Goal: Task Accomplishment & Management: Complete application form

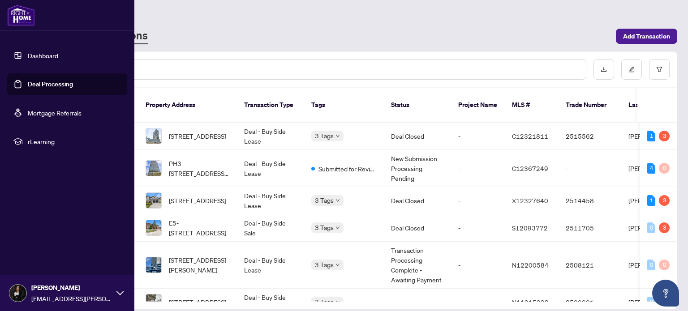
click at [28, 82] on link "Deal Processing" at bounding box center [50, 84] width 45 height 8
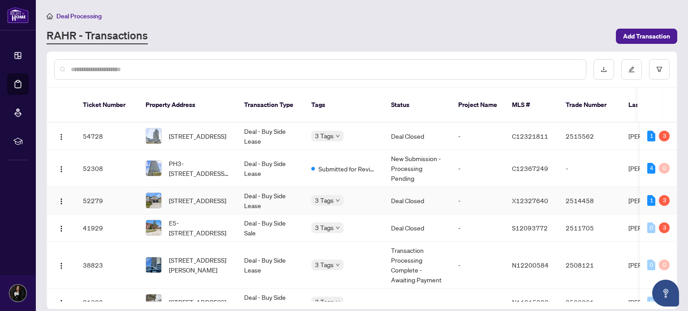
click at [281, 190] on td "Deal - Buy Side Lease" at bounding box center [270, 200] width 67 height 27
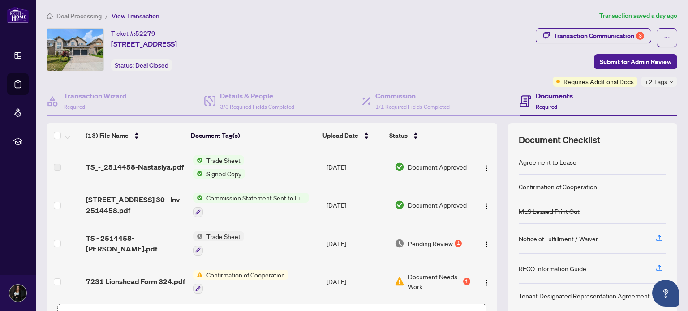
click at [238, 196] on span "Commission Statement Sent to Listing Brokerage" at bounding box center [256, 198] width 106 height 10
click at [220, 160] on span "Trade Sheet" at bounding box center [223, 160] width 41 height 10
click at [412, 54] on div "Ticket #: 52279 30-7231 Lionshead Ave, Niagara Falls, Ontario L2G 0A6, Canada S…" at bounding box center [290, 49] width 486 height 43
click at [258, 245] on td "Trade Sheet" at bounding box center [255, 243] width 133 height 39
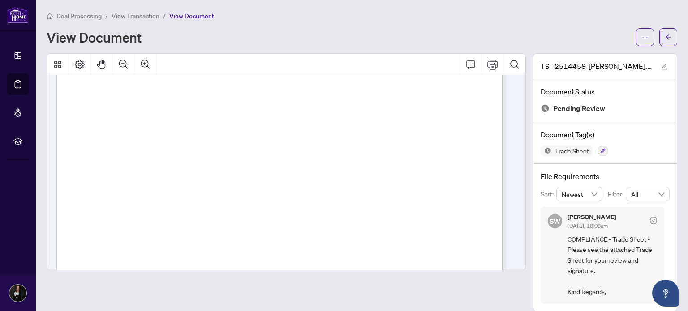
scroll to position [291, 0]
click at [491, 64] on button "Print" at bounding box center [492, 64] width 21 height 21
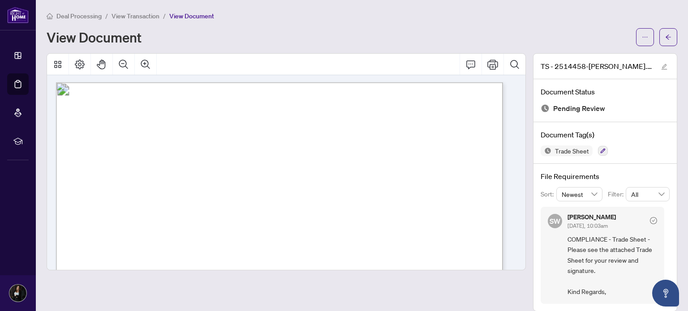
scroll to position [2, 0]
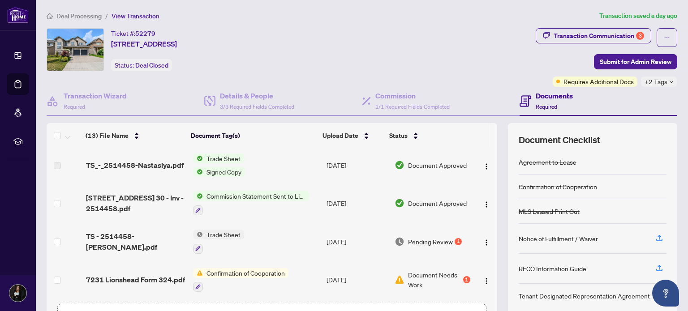
scroll to position [1, 0]
click at [453, 245] on td "Pending Review 1" at bounding box center [432, 242] width 82 height 39
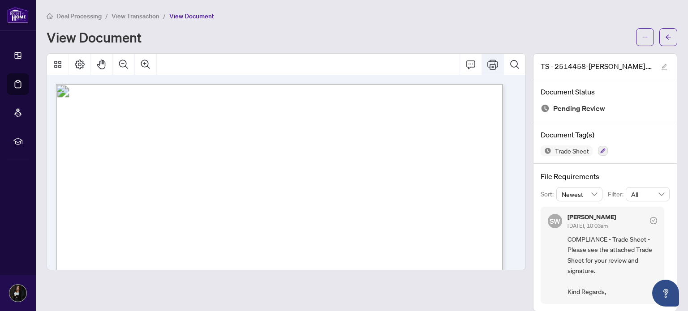
click at [491, 63] on button "Print" at bounding box center [492, 64] width 21 height 21
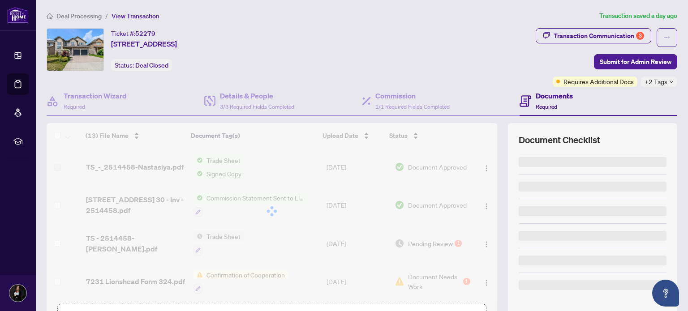
click at [125, 138] on div at bounding box center [272, 211] width 451 height 176
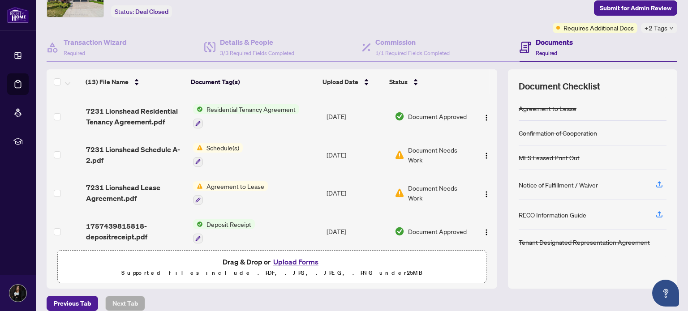
scroll to position [63, 0]
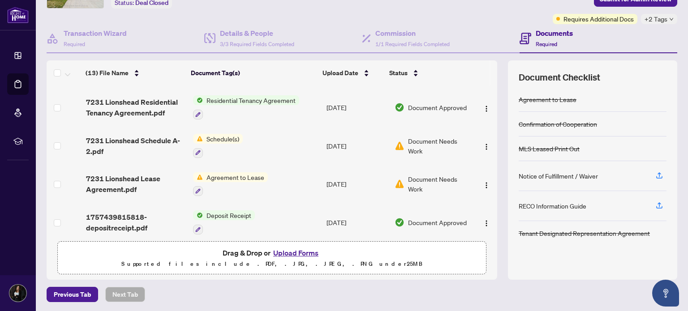
click at [275, 254] on button "Upload Forms" at bounding box center [296, 253] width 51 height 12
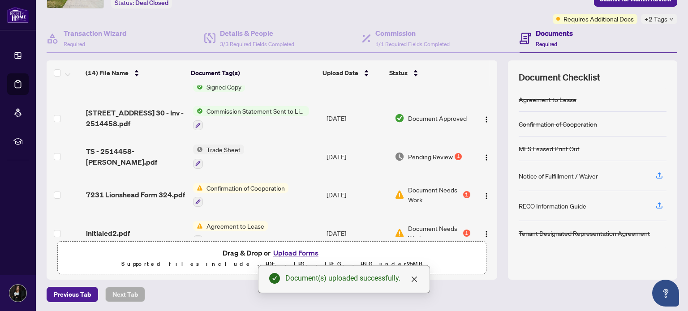
scroll to position [0, 0]
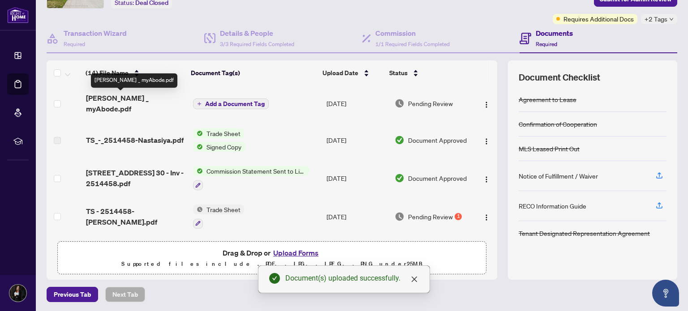
click at [128, 98] on span "RAHR _ myAbode.pdf" at bounding box center [136, 103] width 100 height 21
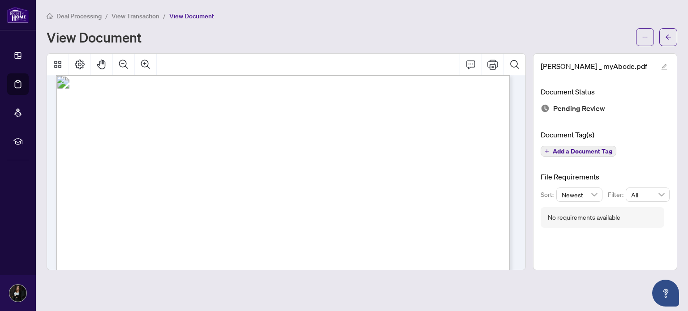
scroll to position [9, 0]
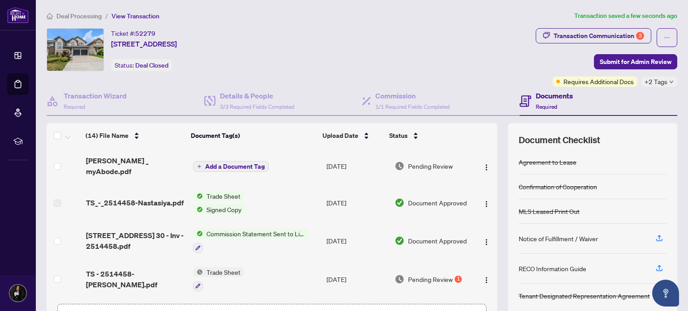
click at [483, 164] on img "button" at bounding box center [486, 167] width 7 height 7
click at [431, 161] on span "Pending Review" at bounding box center [430, 166] width 45 height 10
click at [483, 165] on img "button" at bounding box center [486, 167] width 7 height 7
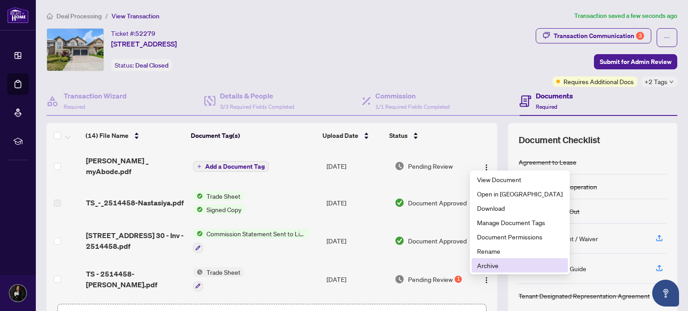
click at [480, 262] on span "Archive" at bounding box center [520, 266] width 86 height 10
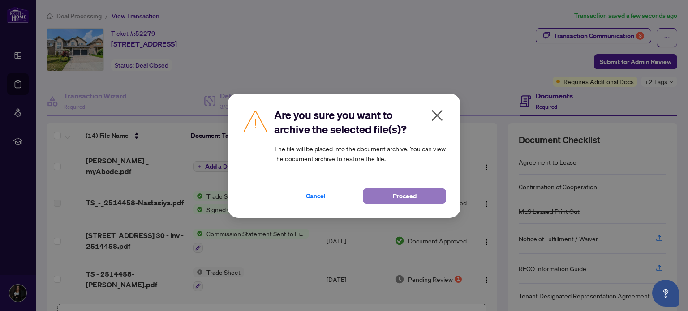
click at [395, 193] on span "Proceed" at bounding box center [405, 196] width 24 height 14
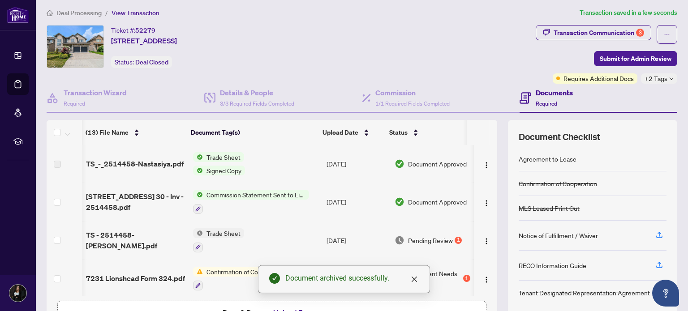
scroll to position [63, 0]
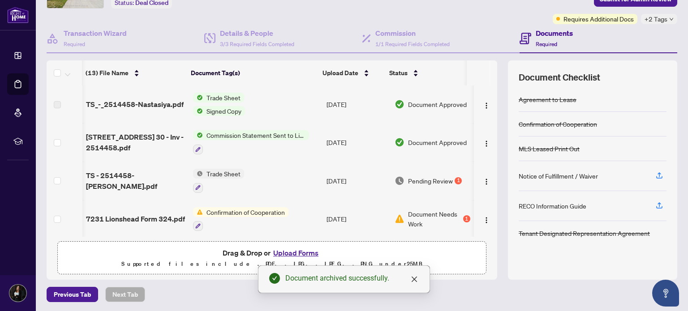
click at [285, 252] on button "Upload Forms" at bounding box center [296, 253] width 51 height 12
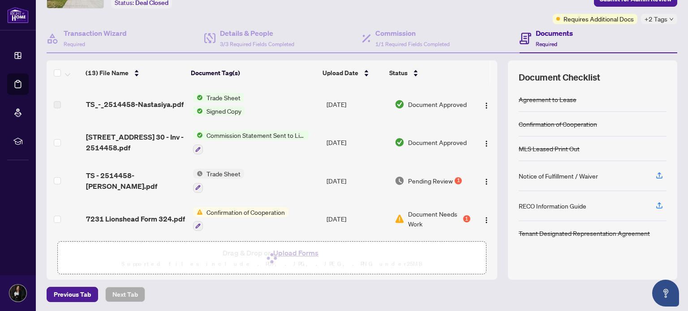
scroll to position [0, 0]
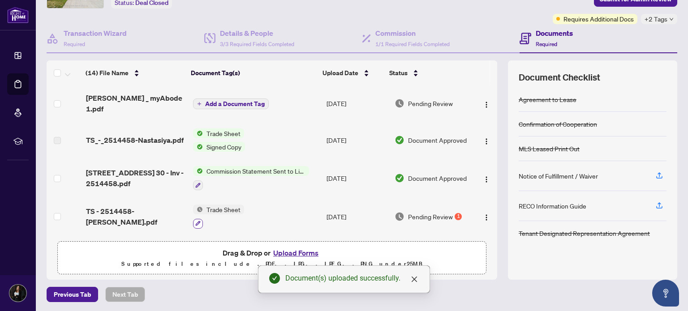
click at [195, 221] on icon "button" at bounding box center [197, 223] width 5 height 5
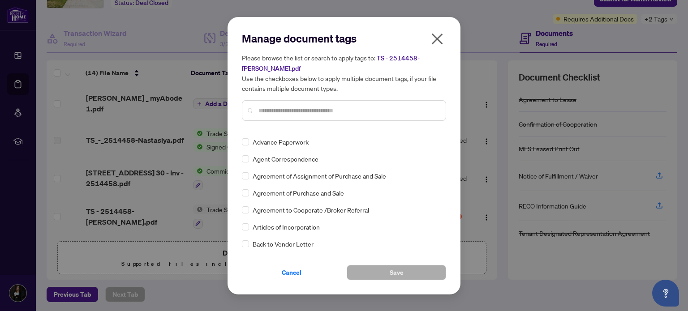
click at [262, 229] on div "Trade Sheet Agreement to Lease Confirmation of Cooperation MLS Leased Print Out…" at bounding box center [344, 191] width 204 height 112
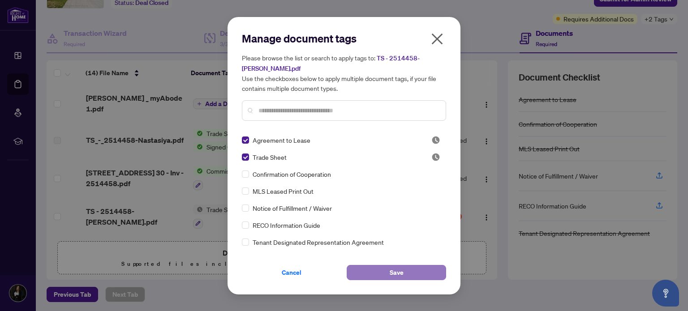
click at [396, 266] on span "Save" at bounding box center [397, 273] width 14 height 14
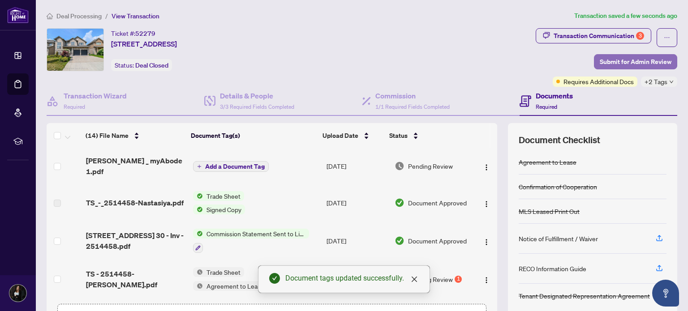
click at [621, 62] on span "Submit for Admin Review" at bounding box center [636, 62] width 72 height 14
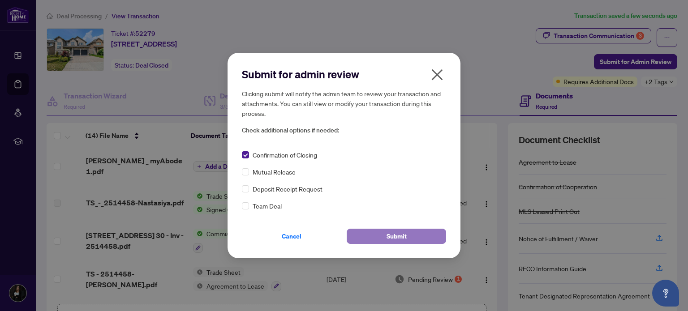
click at [374, 231] on button "Submit" at bounding box center [396, 236] width 99 height 15
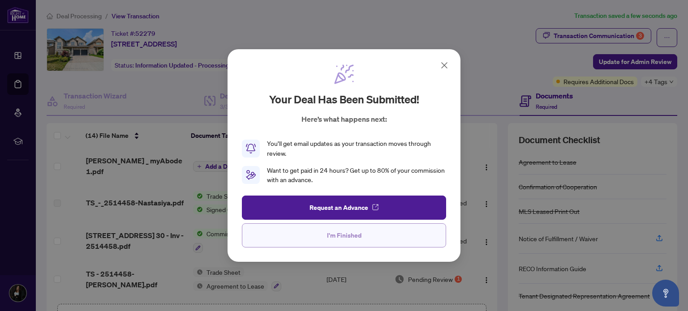
click at [378, 235] on button "I'm Finished" at bounding box center [344, 236] width 204 height 24
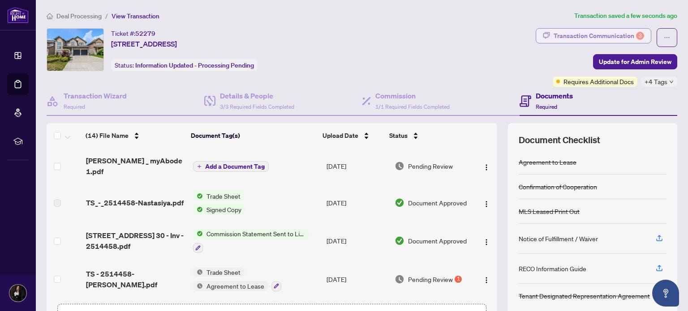
click at [597, 33] on div "Transaction Communication 3" at bounding box center [599, 36] width 90 height 14
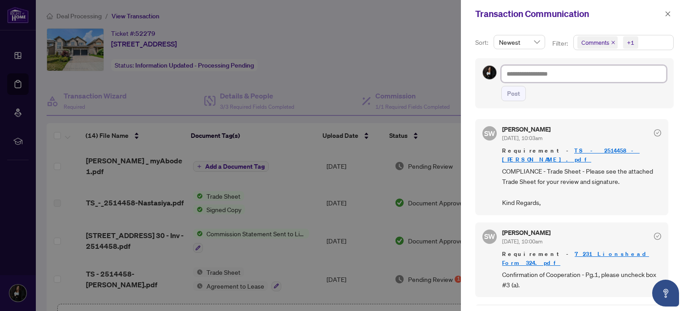
click at [529, 76] on textarea at bounding box center [583, 73] width 165 height 17
type textarea "*"
type textarea "*******"
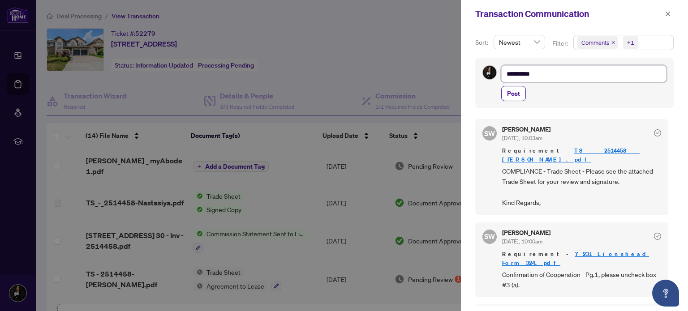
type textarea "**********"
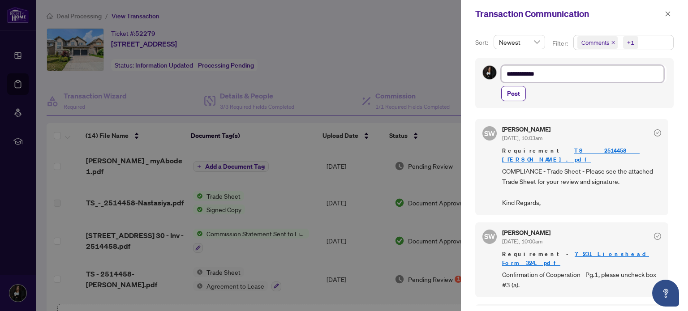
type textarea "**********"
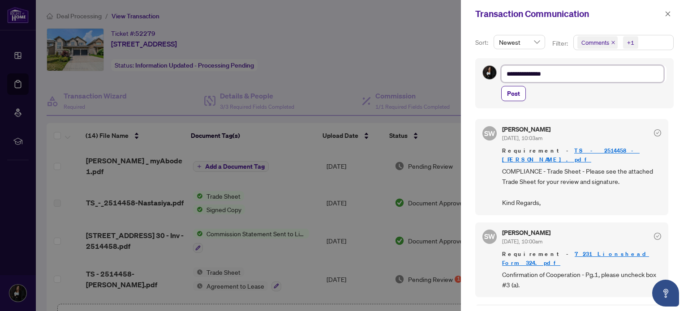
type textarea "**********"
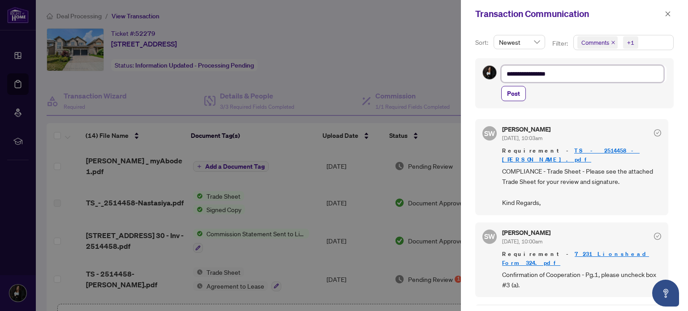
type textarea "**********"
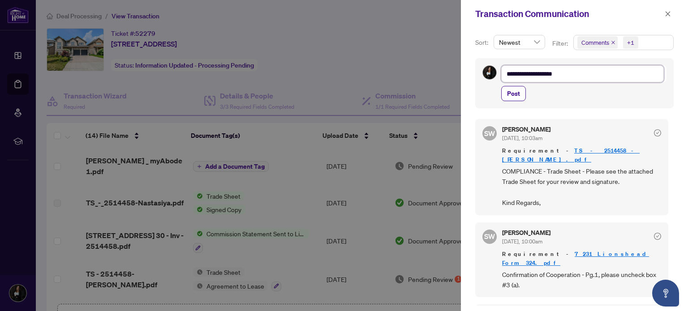
type textarea "**********"
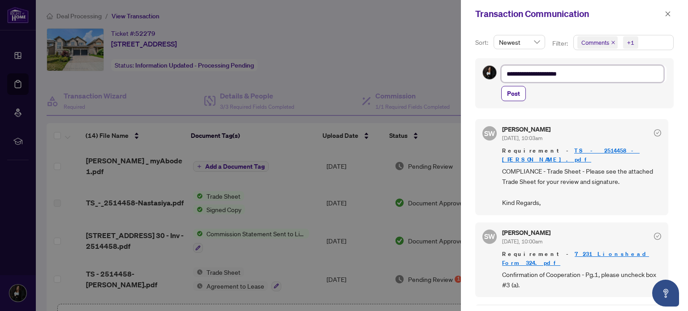
type textarea "**********"
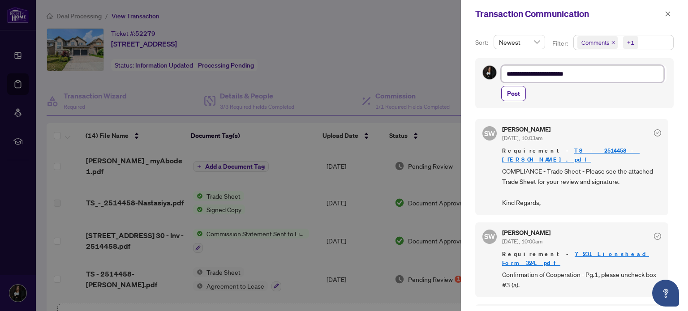
type textarea "**********"
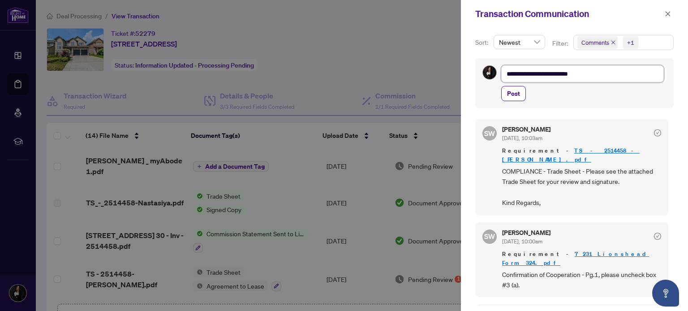
type textarea "**********"
click at [508, 95] on span "Post" at bounding box center [513, 93] width 13 height 14
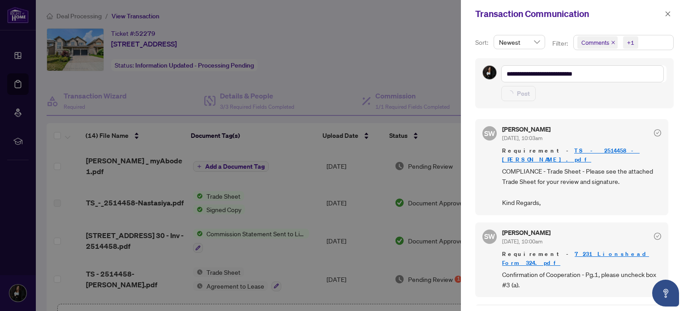
type textarea "**********"
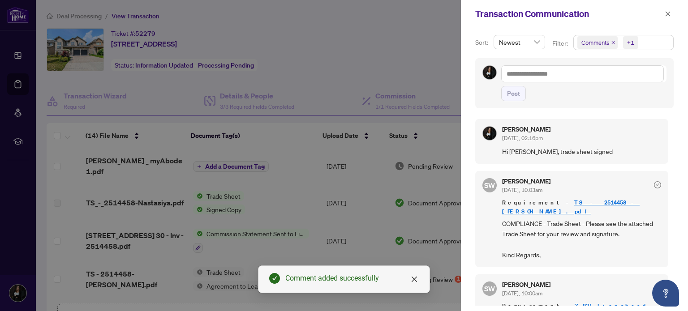
click at [448, 68] on div at bounding box center [344, 155] width 688 height 311
click at [664, 15] on button "button" at bounding box center [668, 14] width 12 height 11
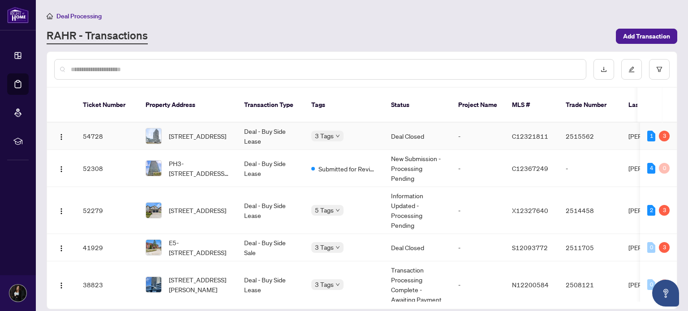
click at [260, 127] on td "Deal - Buy Side Lease" at bounding box center [270, 136] width 67 height 27
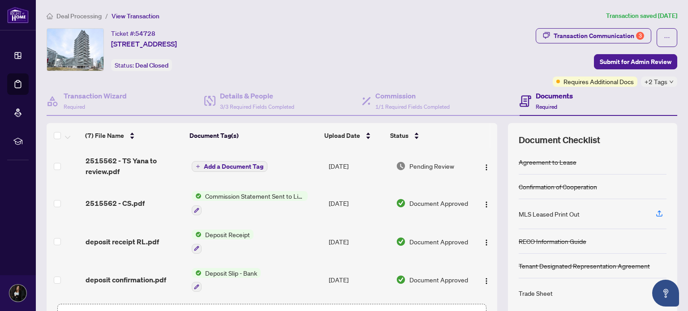
click at [256, 196] on span "Commission Statement Sent to Listing Brokerage" at bounding box center [255, 196] width 106 height 10
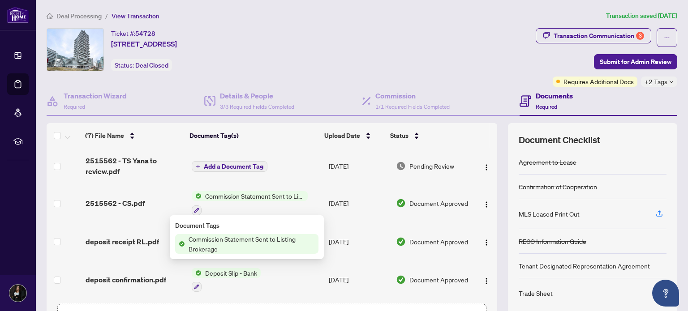
click at [357, 42] on div "Ticket #: 54728 2107-15 Queens Quay, Toronto, Ontario M5E 0C5, Canada Status: D…" at bounding box center [290, 49] width 486 height 43
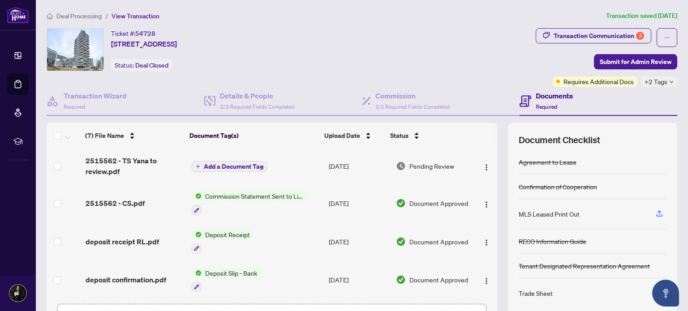
click at [220, 165] on span "Add a Document Tag" at bounding box center [234, 166] width 60 height 6
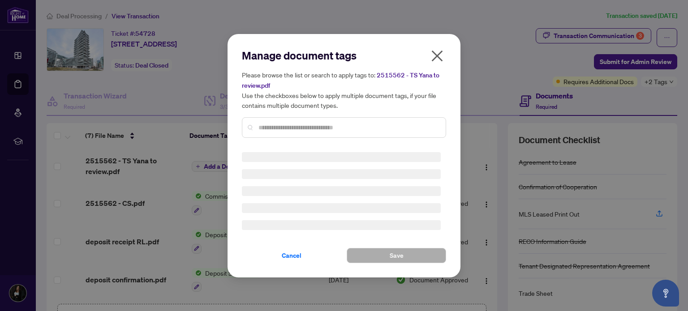
click at [105, 169] on div "Manage document tags Please browse the list or search to apply tags to: 2515562…" at bounding box center [344, 155] width 688 height 311
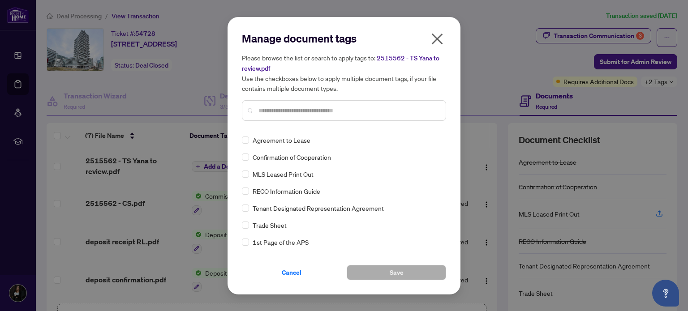
click at [289, 257] on div "Cancel Save" at bounding box center [344, 267] width 204 height 26
drag, startPoint x: 287, startPoint y: 279, endPoint x: 286, endPoint y: 267, distance: 13.0
click at [286, 267] on div "Manage document tags Please browse the list or search to apply tags to: 2515562…" at bounding box center [344, 156] width 233 height 278
click at [286, 267] on span "Cancel" at bounding box center [292, 273] width 20 height 14
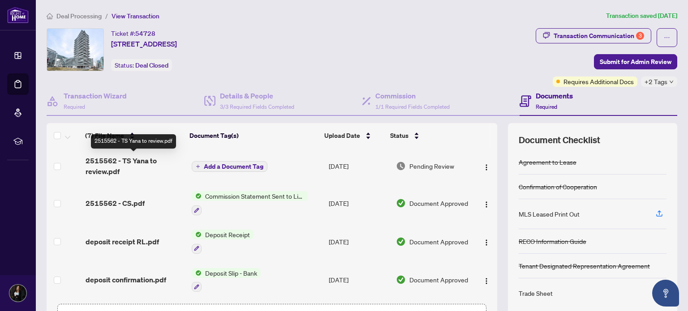
click at [113, 168] on span "2515562 - TS Yana to review.pdf" at bounding box center [135, 165] width 99 height 21
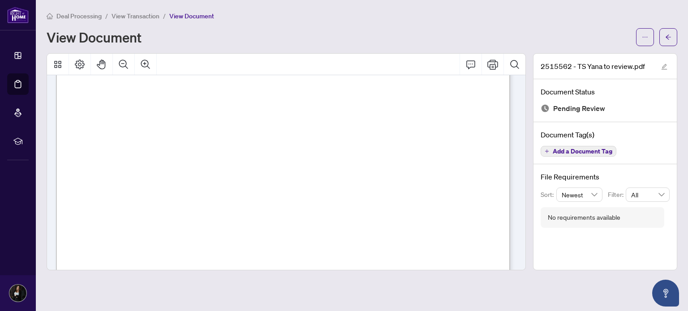
scroll to position [258, 0]
click at [487, 71] on button "Print" at bounding box center [492, 64] width 21 height 21
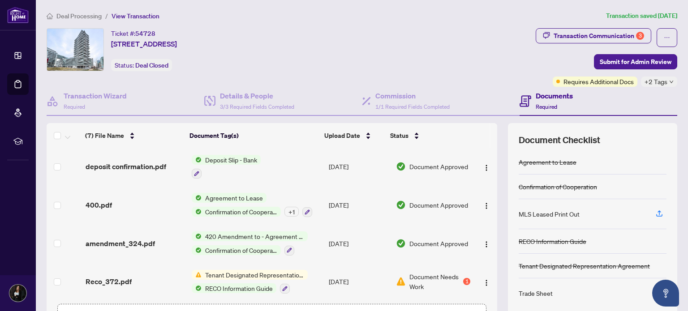
scroll to position [63, 0]
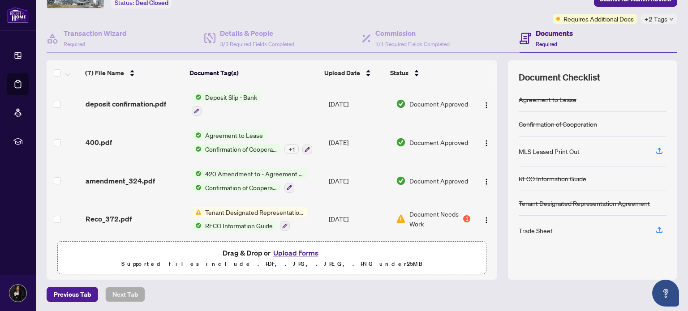
click at [298, 254] on button "Upload Forms" at bounding box center [296, 253] width 51 height 12
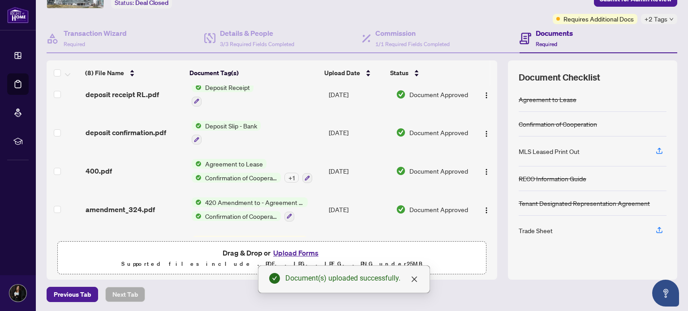
scroll to position [0, 0]
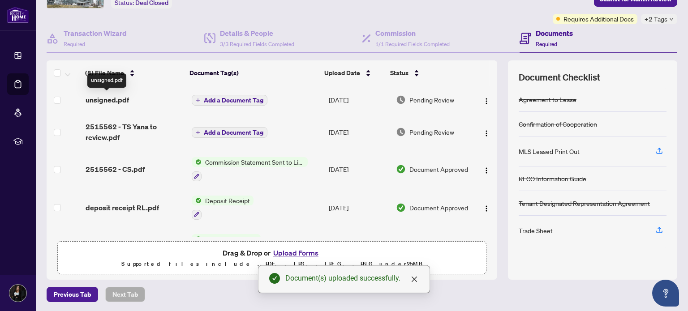
click at [114, 95] on span "unsigned.pdf" at bounding box center [107, 100] width 43 height 11
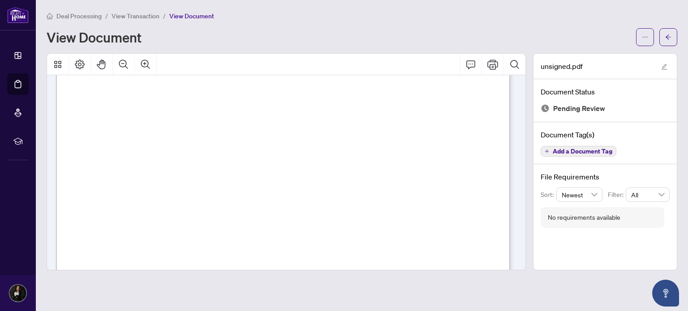
scroll to position [66, 0]
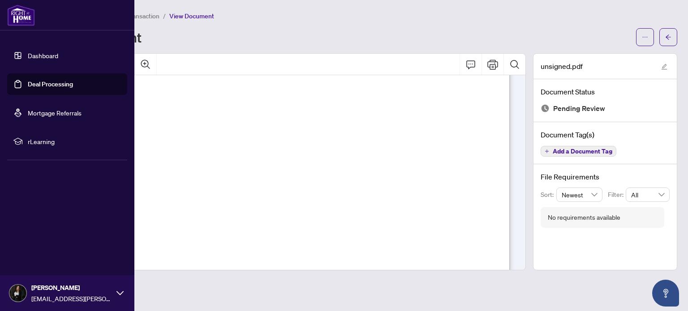
click at [28, 80] on link "Deal Processing" at bounding box center [50, 84] width 45 height 8
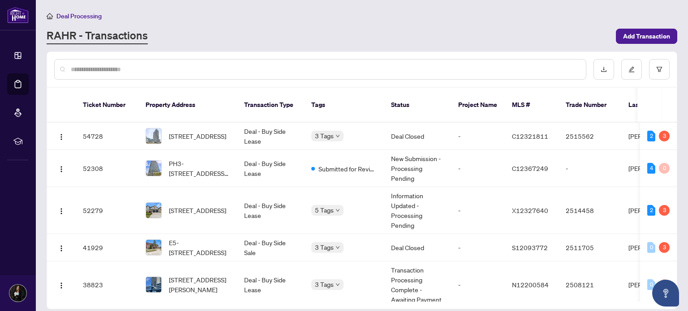
click at [358, 17] on div "Deal Processing" at bounding box center [362, 16] width 631 height 10
click at [275, 130] on td "Deal - Buy Side Lease" at bounding box center [270, 136] width 67 height 27
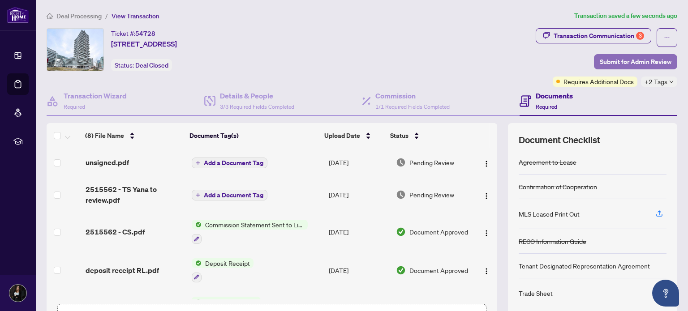
click at [624, 59] on span "Submit for Admin Review" at bounding box center [636, 62] width 72 height 14
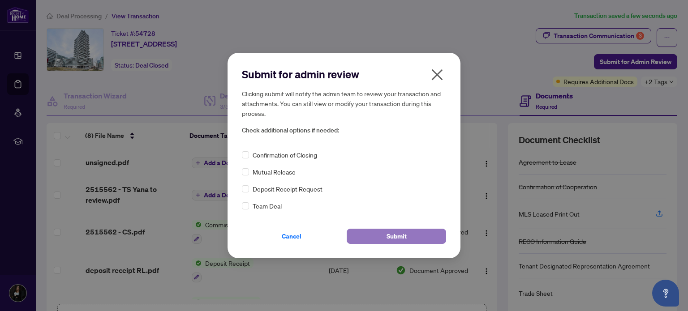
click at [404, 232] on span "Submit" at bounding box center [397, 236] width 20 height 14
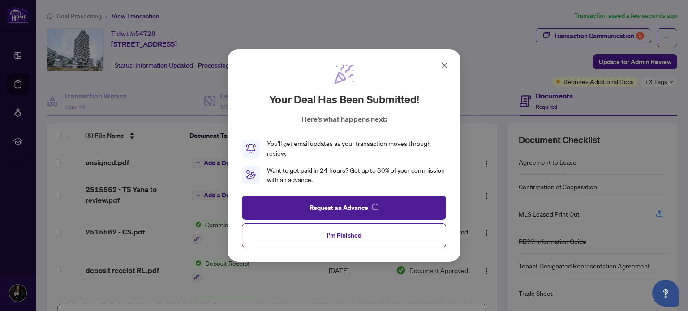
click at [445, 63] on icon at bounding box center [444, 65] width 11 height 11
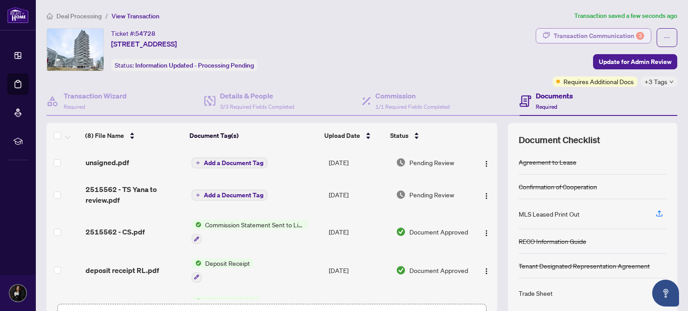
click at [567, 30] on div "Transaction Communication 3" at bounding box center [599, 36] width 90 height 14
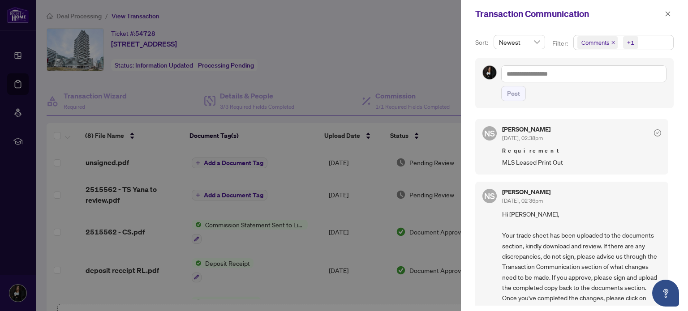
click at [369, 65] on div at bounding box center [344, 155] width 688 height 311
click at [354, 55] on div at bounding box center [344, 155] width 688 height 311
click at [669, 9] on span "button" at bounding box center [668, 14] width 6 height 14
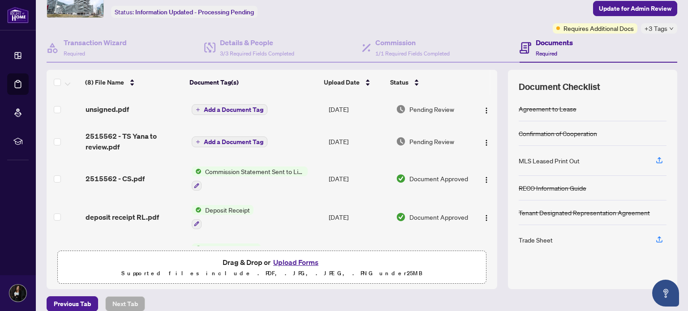
scroll to position [63, 0]
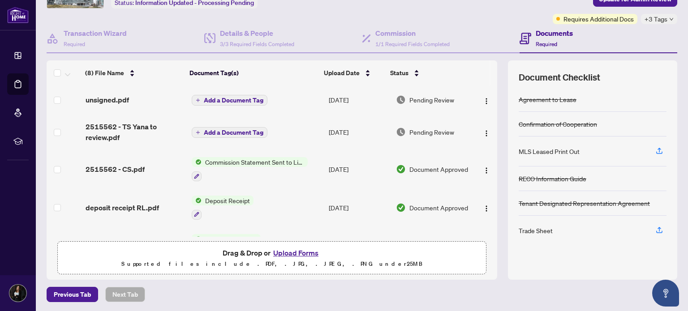
click at [284, 253] on button "Upload Forms" at bounding box center [296, 253] width 51 height 12
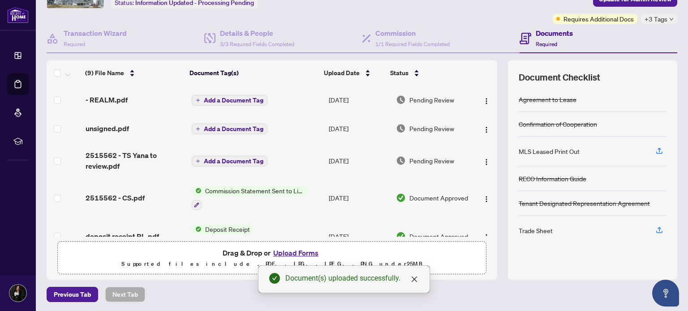
scroll to position [0, 0]
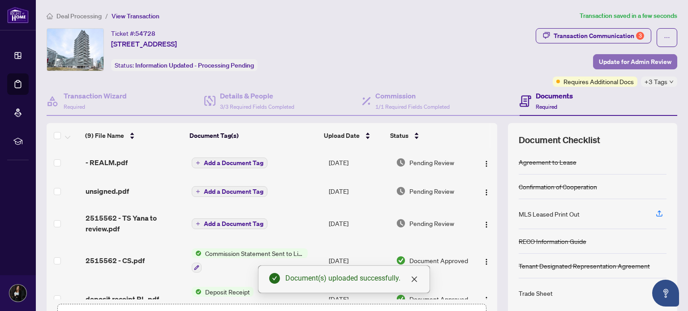
click at [599, 57] on span "Update for Admin Review" at bounding box center [635, 62] width 73 height 14
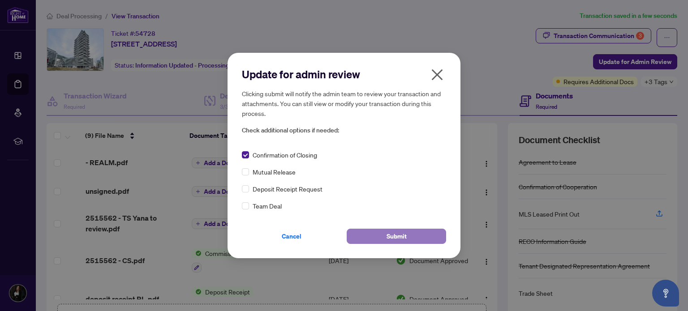
click at [383, 233] on button "Submit" at bounding box center [396, 236] width 99 height 15
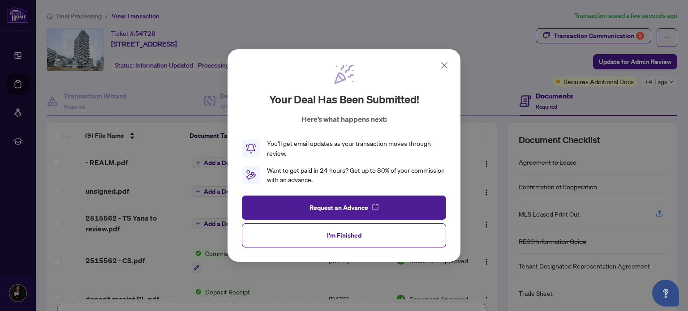
click at [440, 68] on icon at bounding box center [444, 65] width 11 height 11
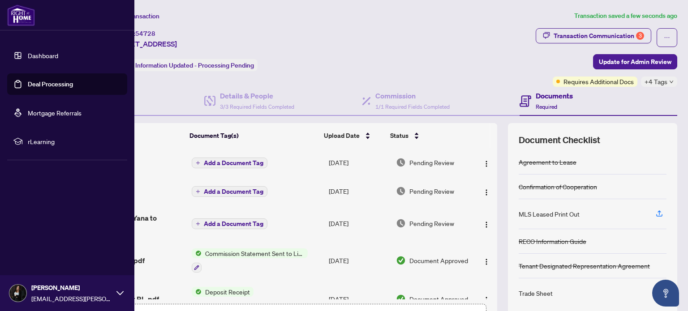
click at [28, 82] on link "Deal Processing" at bounding box center [50, 84] width 45 height 8
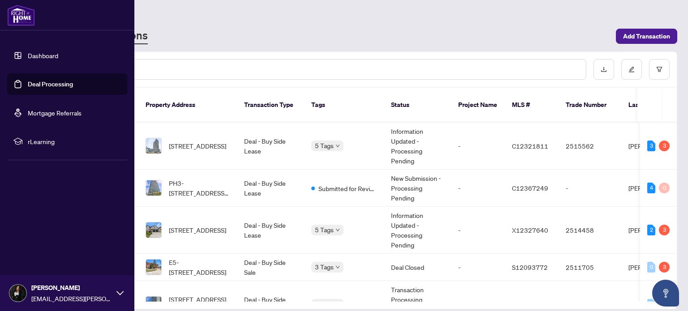
click at [239, 14] on div "Deal Processing" at bounding box center [362, 16] width 631 height 10
